Goal: Information Seeking & Learning: Find specific fact

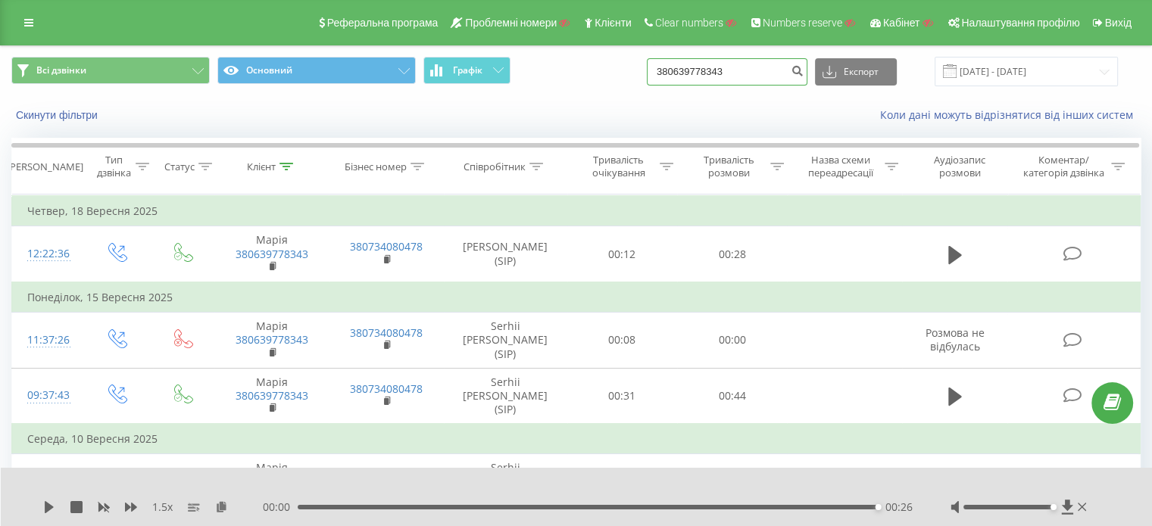
click at [757, 70] on input "380639778343" at bounding box center [727, 71] width 161 height 27
paste input "734808080"
type input "380734808080"
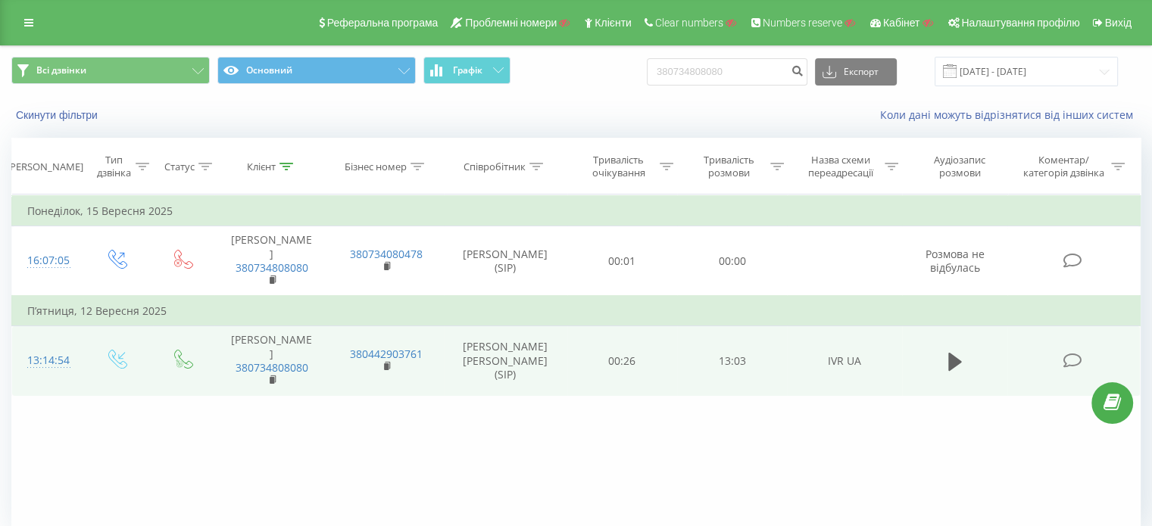
click at [1076, 353] on icon at bounding box center [1072, 361] width 19 height 16
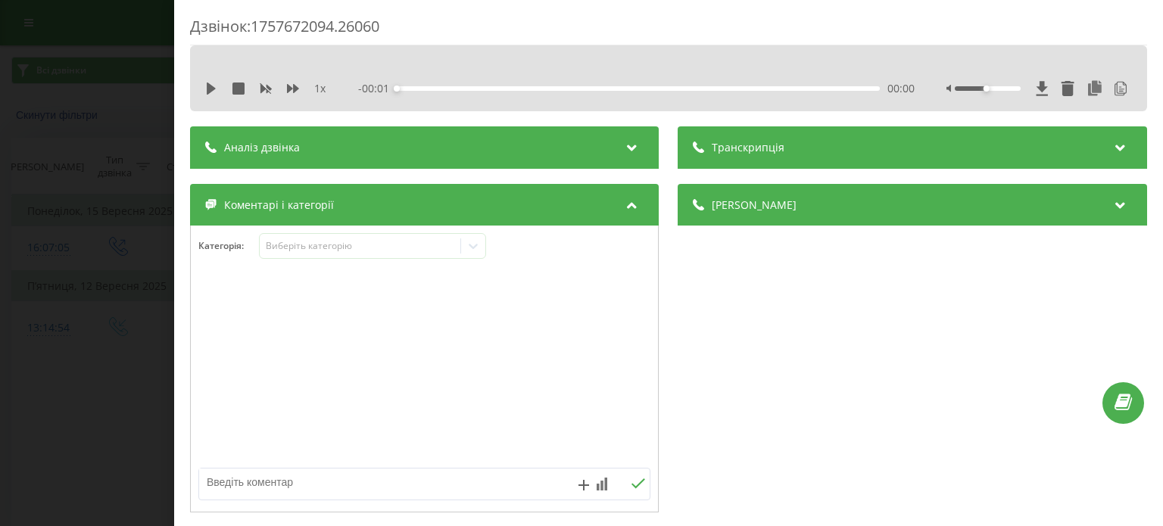
click at [823, 133] on div "Транскрипція" at bounding box center [913, 147] width 469 height 42
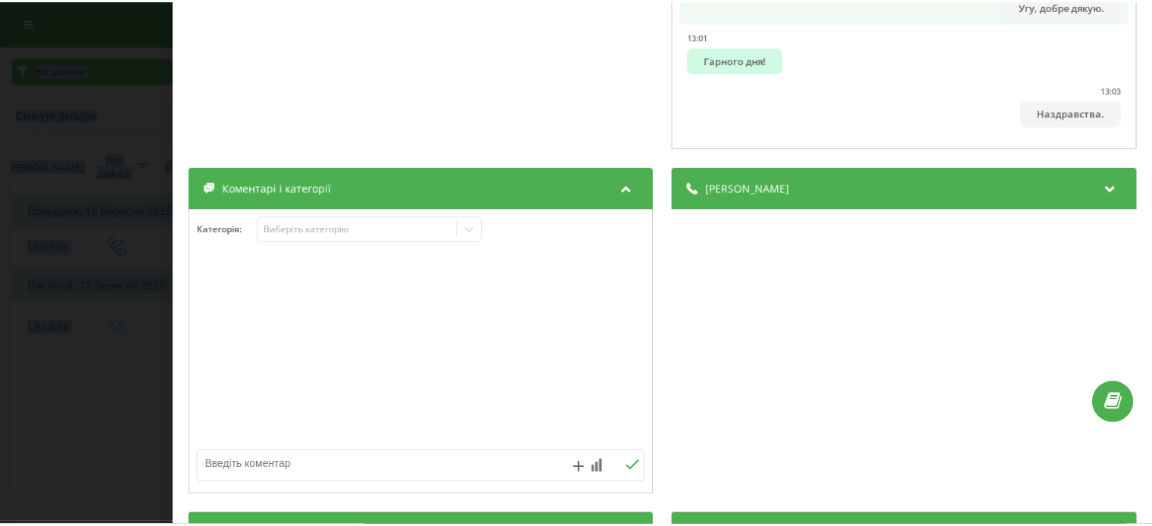
scroll to position [479, 0]
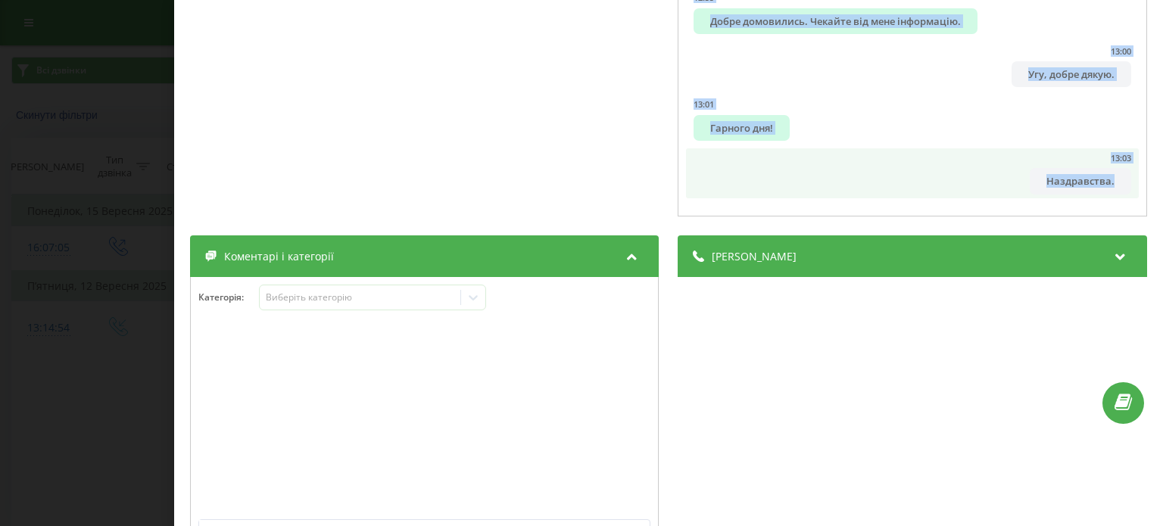
drag, startPoint x: 696, startPoint y: 212, endPoint x: 1098, endPoint y: 192, distance: 402.7
copy ul "Добрий день! Це Сергій з Ringostat. Чим можу допомогти? 00:05 Сергій, день добр…"
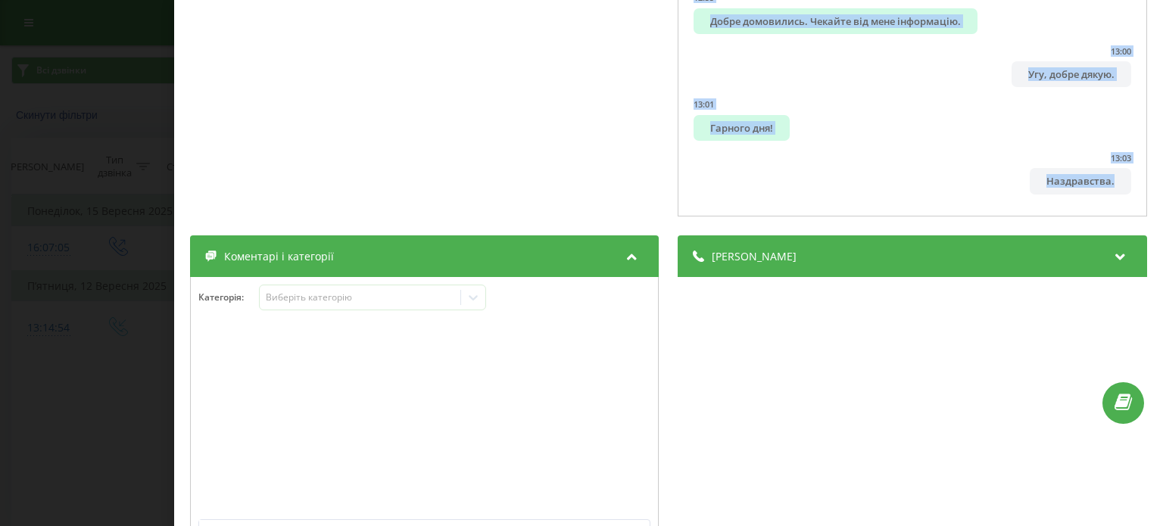
click at [127, 123] on div "Дзвінок : 1757672094.26060 1 x - 13:03 00:00 00:00 Транскрипція 00:00 Добрий де…" at bounding box center [581, 263] width 1163 height 526
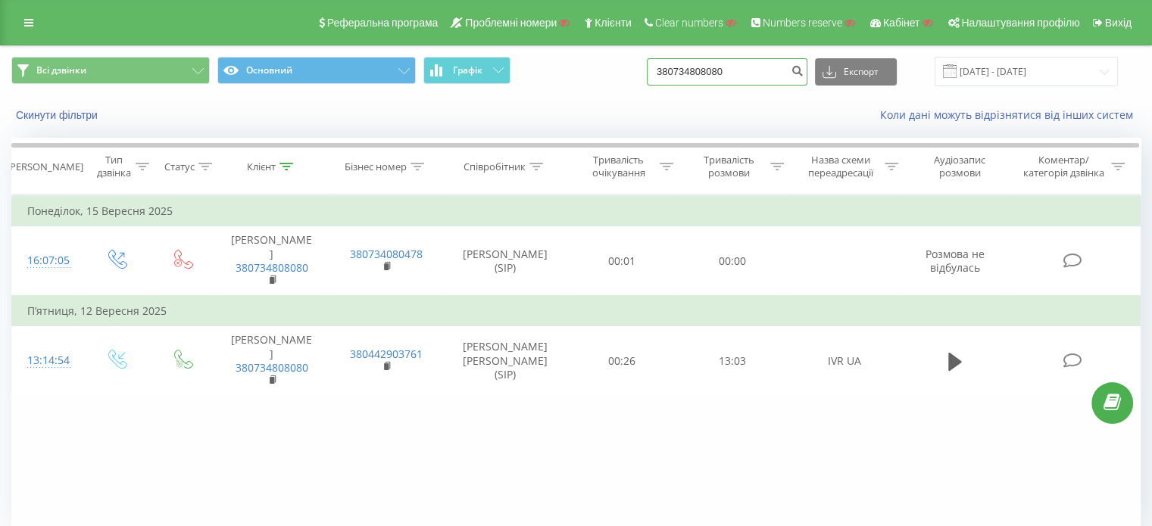
click at [754, 67] on input "380734808080" at bounding box center [727, 71] width 161 height 27
paste input "939904307"
type input "380939904307"
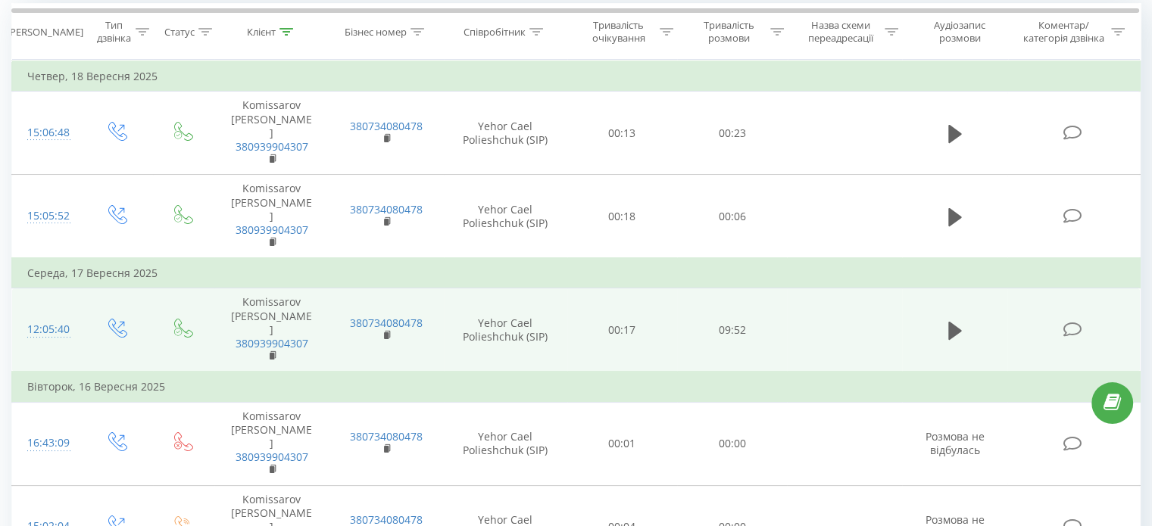
scroll to position [332, 0]
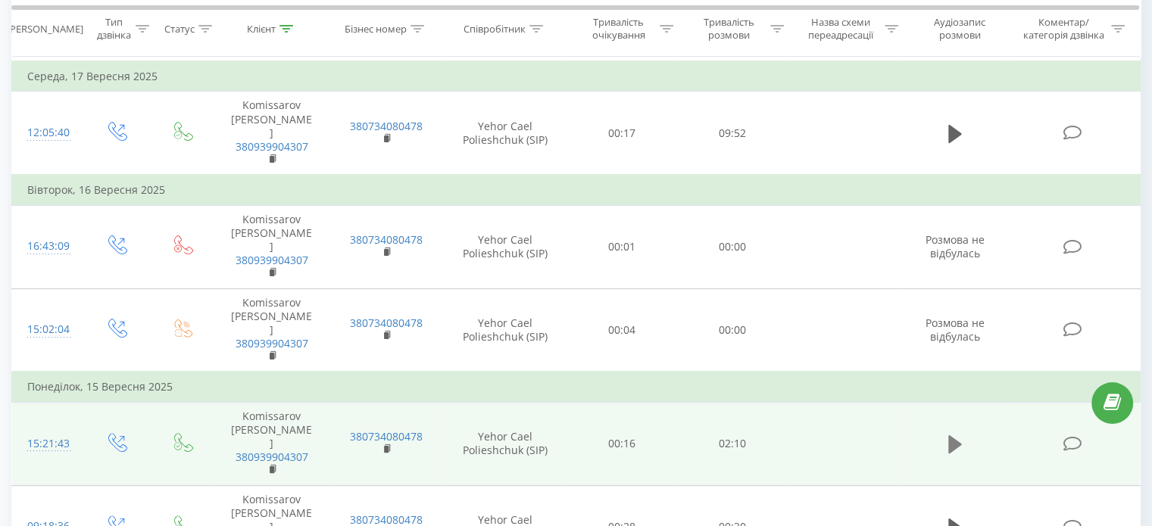
click at [953, 436] on icon at bounding box center [955, 445] width 14 height 18
click at [1069, 436] on icon at bounding box center [1072, 444] width 19 height 16
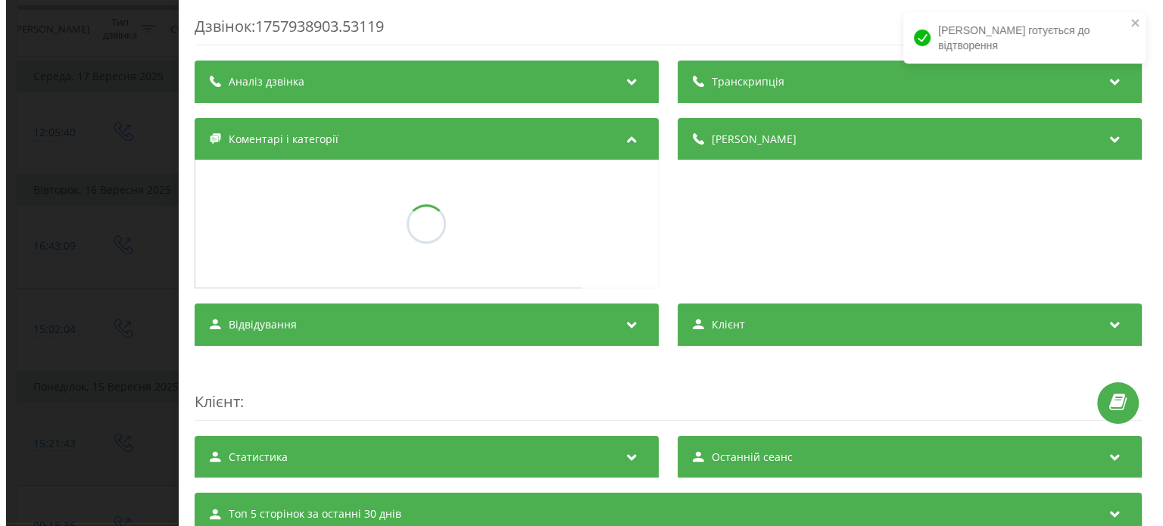
scroll to position [236, 0]
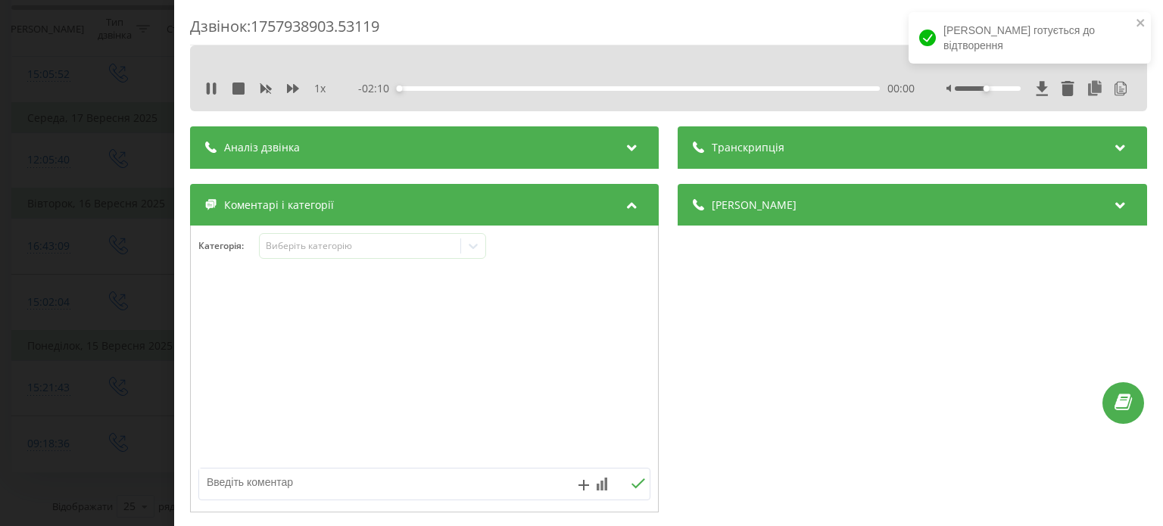
click at [940, 151] on div "Транскрипція" at bounding box center [913, 147] width 469 height 42
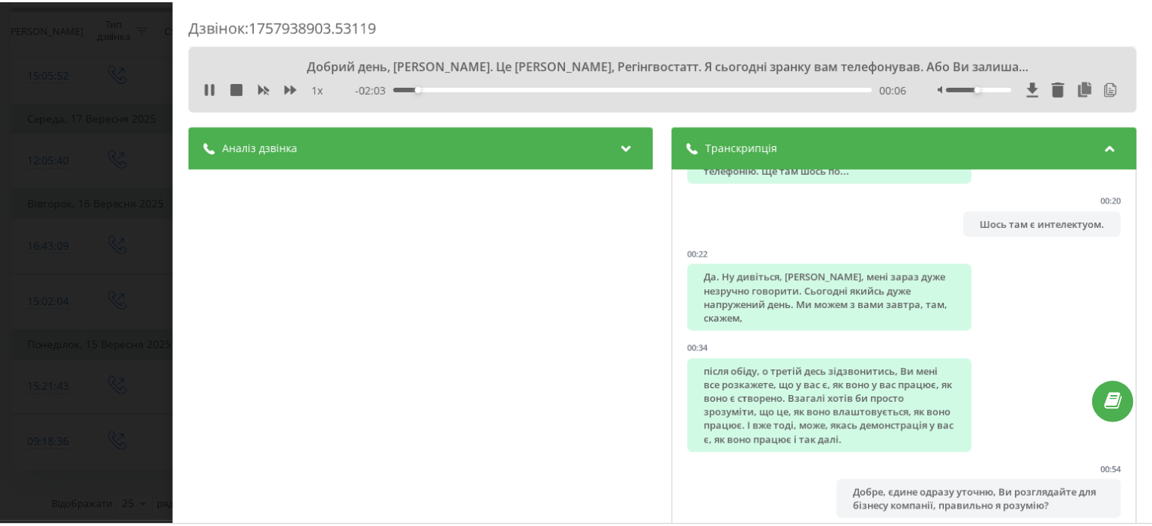
scroll to position [233, 0]
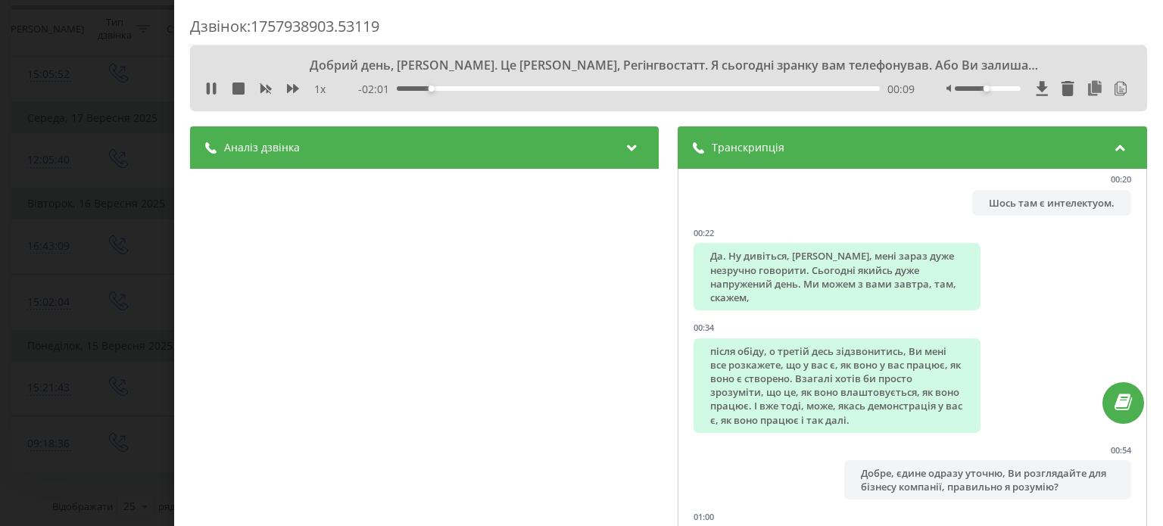
click at [48, 83] on div "Дзвінок : 1757938903.53119 Добрий день, [PERSON_NAME]. Це [PERSON_NAME], Регінг…" at bounding box center [581, 263] width 1163 height 526
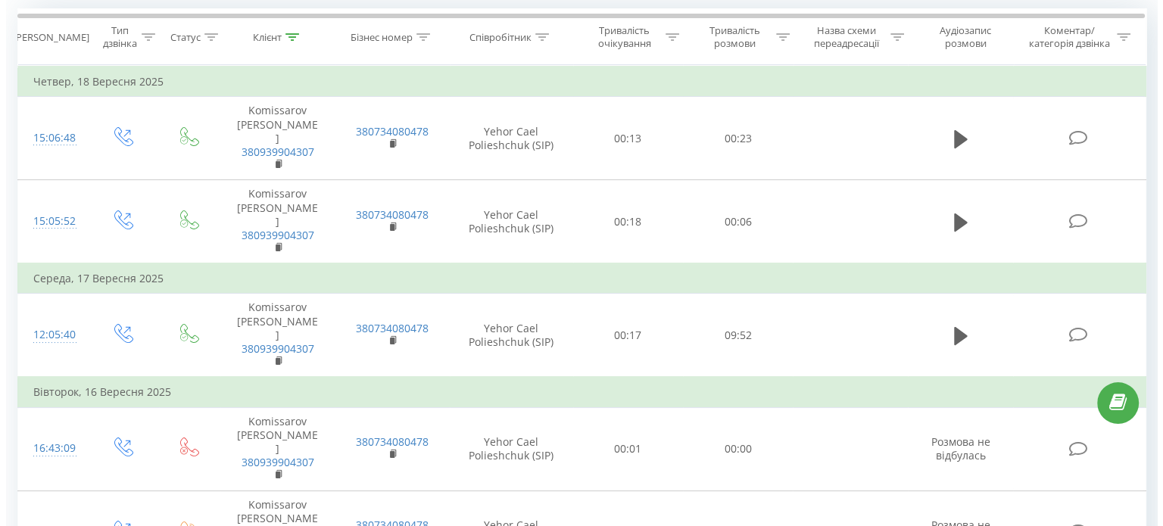
scroll to position [48, 0]
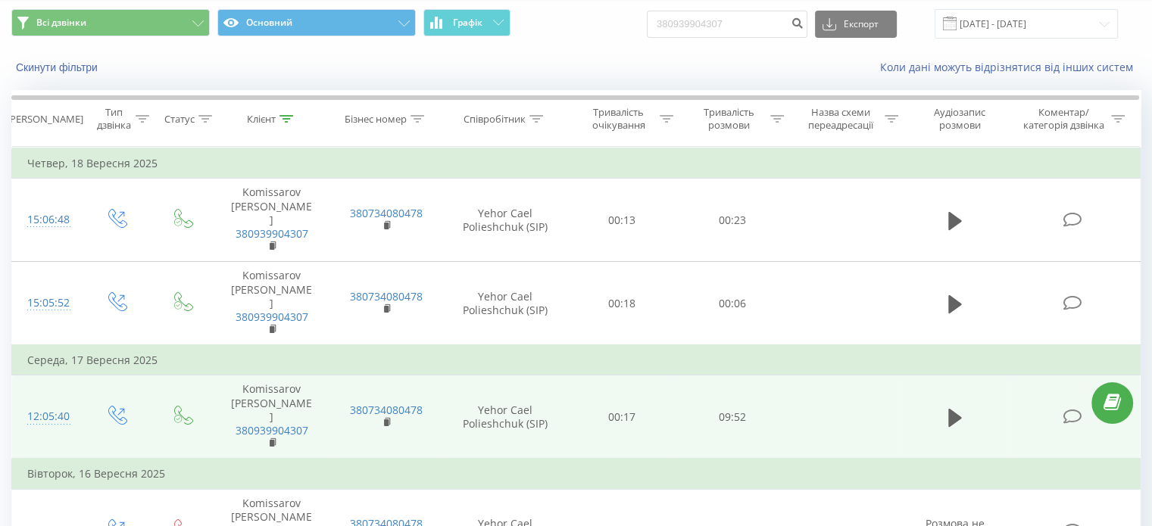
click at [1072, 409] on icon at bounding box center [1072, 417] width 19 height 16
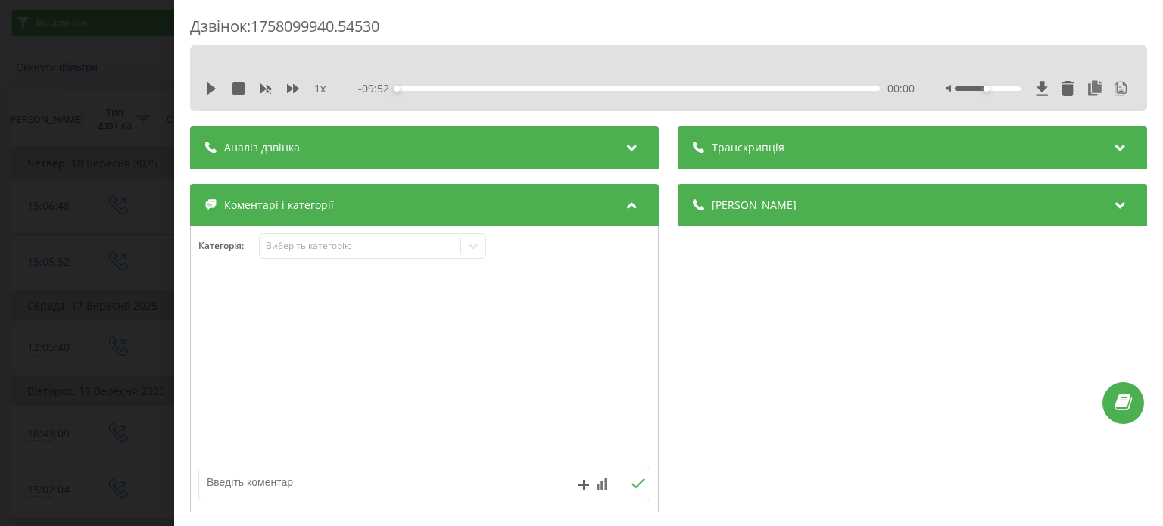
click at [762, 145] on span "Транскрипція" at bounding box center [749, 147] width 73 height 15
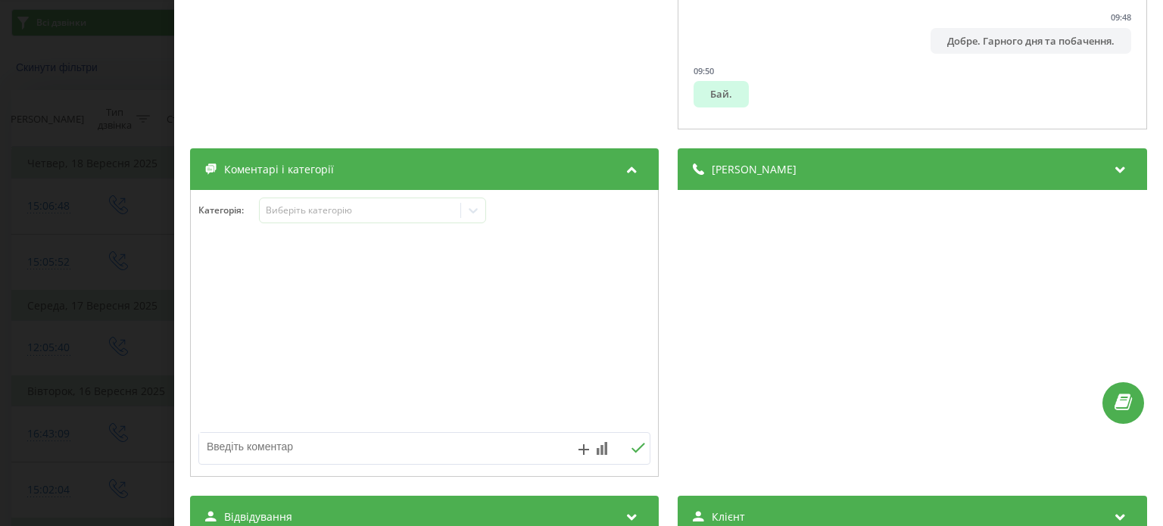
scroll to position [616, 0]
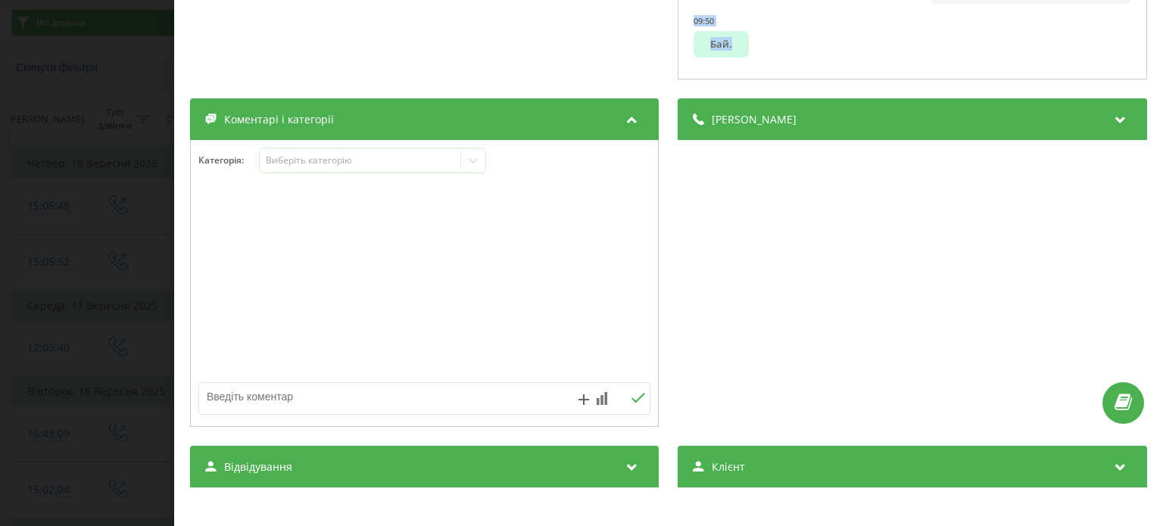
drag, startPoint x: 696, startPoint y: 216, endPoint x: 930, endPoint y: 67, distance: 277.6
copy ul "Lore! 55:46 Ipsumd sita, Consec! Ad Elit, Seddoe Temp. 48:66 Incid! 55:41 Ut la…"
